Goal: Task Accomplishment & Management: Manage account settings

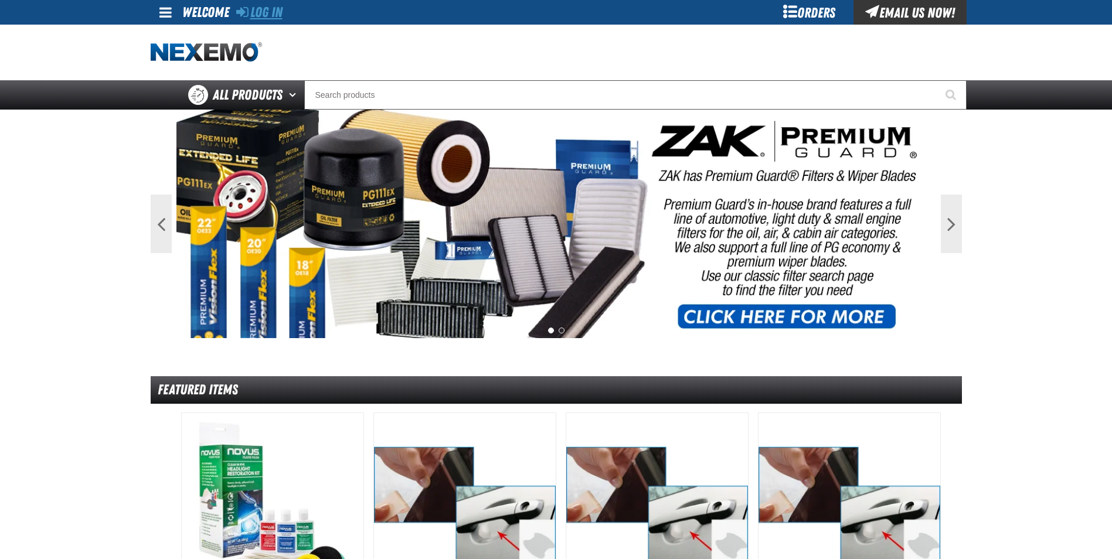
drag, startPoint x: 270, startPoint y: 14, endPoint x: 279, endPoint y: 17, distance: 9.3
click at [270, 13] on link "Log In" at bounding box center [259, 12] width 46 height 16
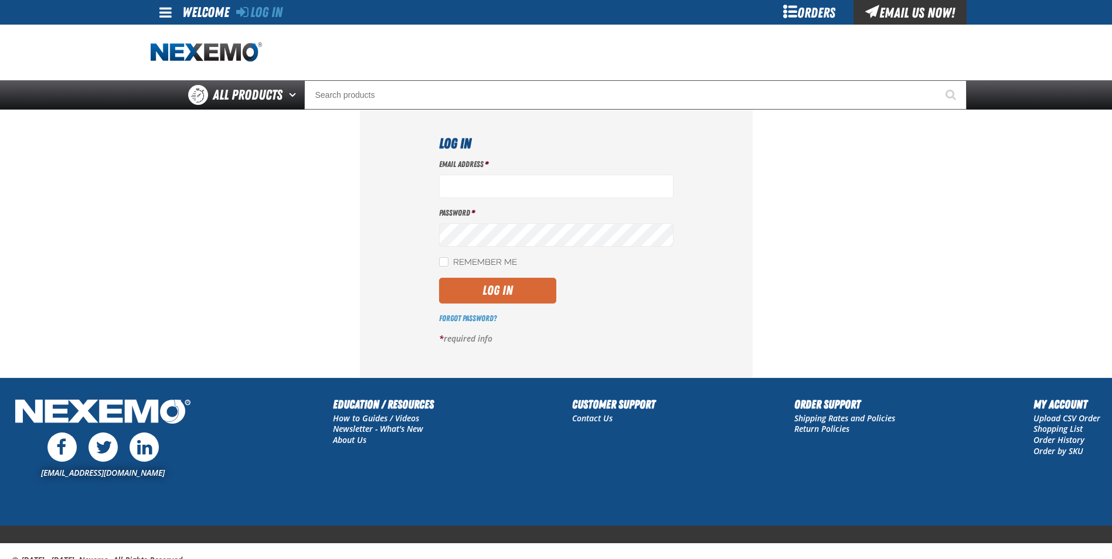
type input "rboggs01@vtaig.com"
click at [493, 292] on button "Log In" at bounding box center [497, 291] width 117 height 26
